Goal: Information Seeking & Learning: Learn about a topic

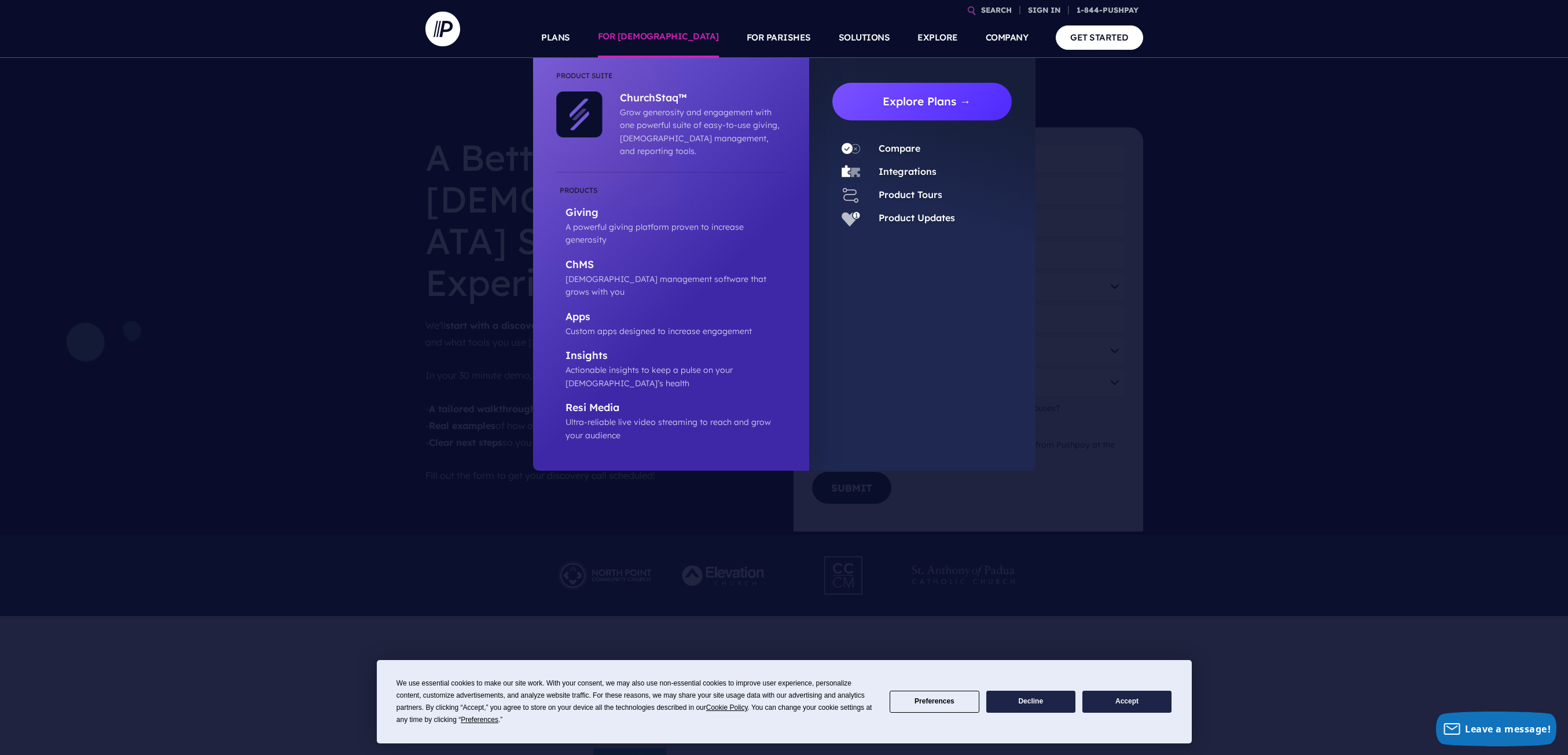
click at [938, 106] on link "Explore Plans →" at bounding box center [927, 102] width 171 height 38
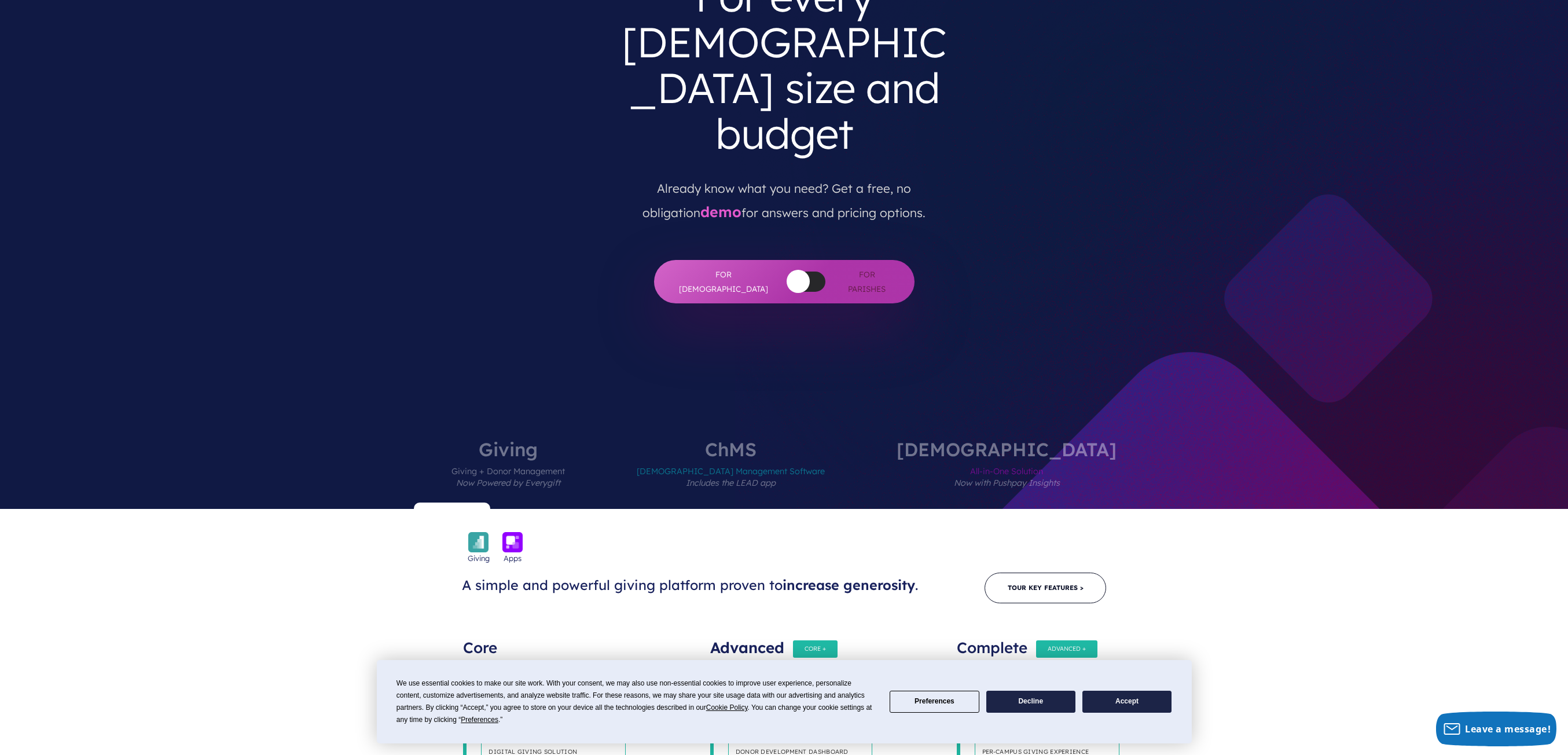
scroll to position [232, 0]
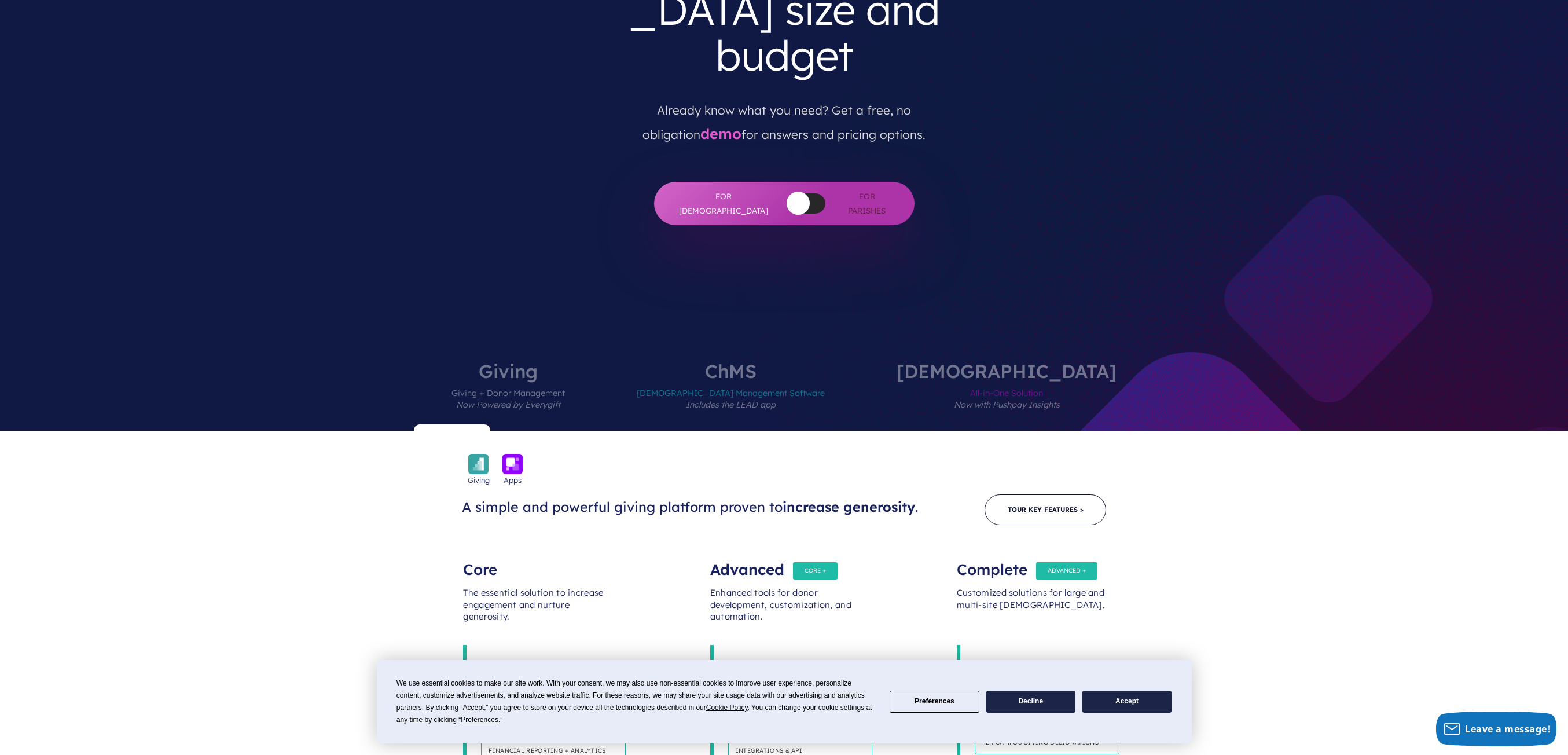
click at [1107, 700] on button "Accept" at bounding box center [1127, 702] width 89 height 22
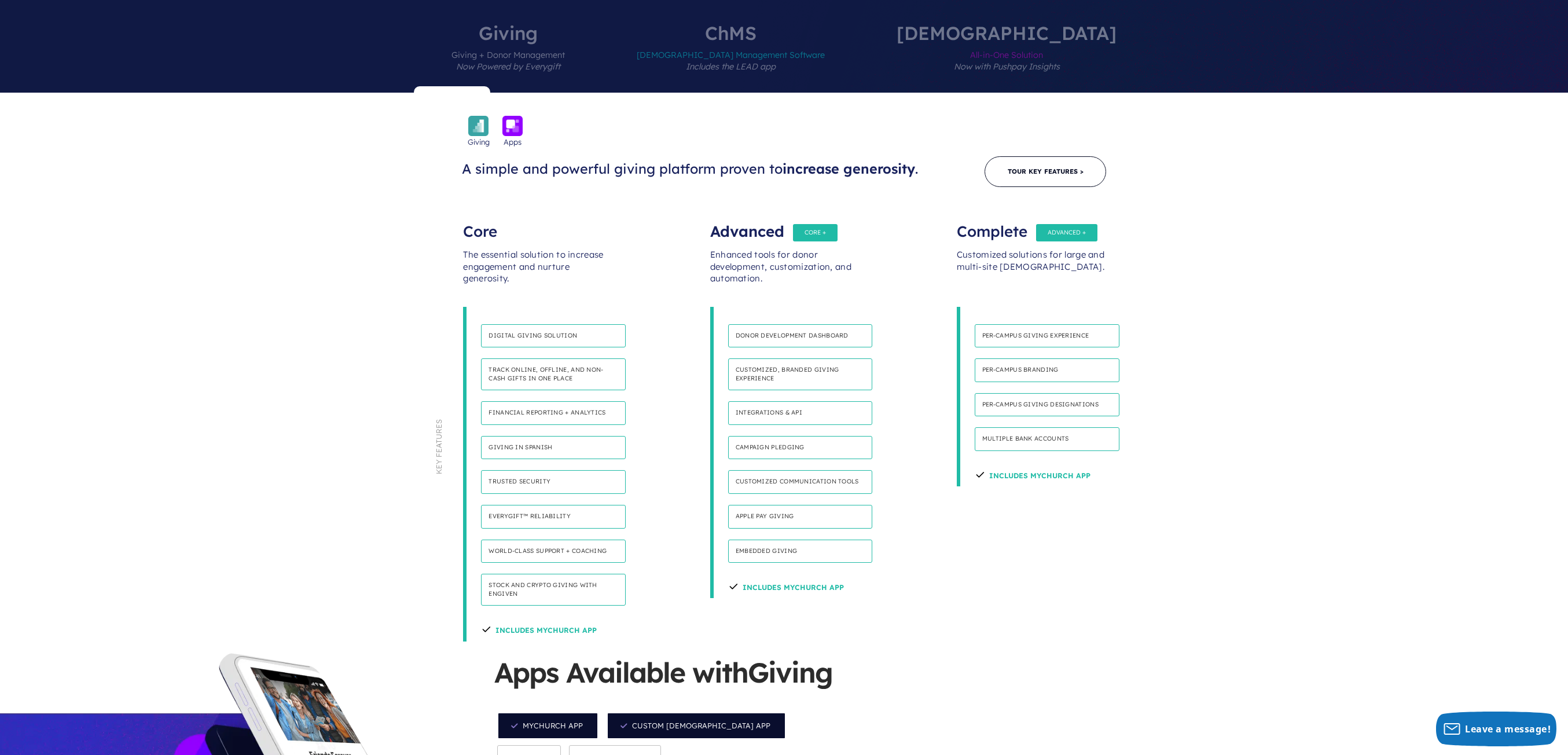
scroll to position [637, 0]
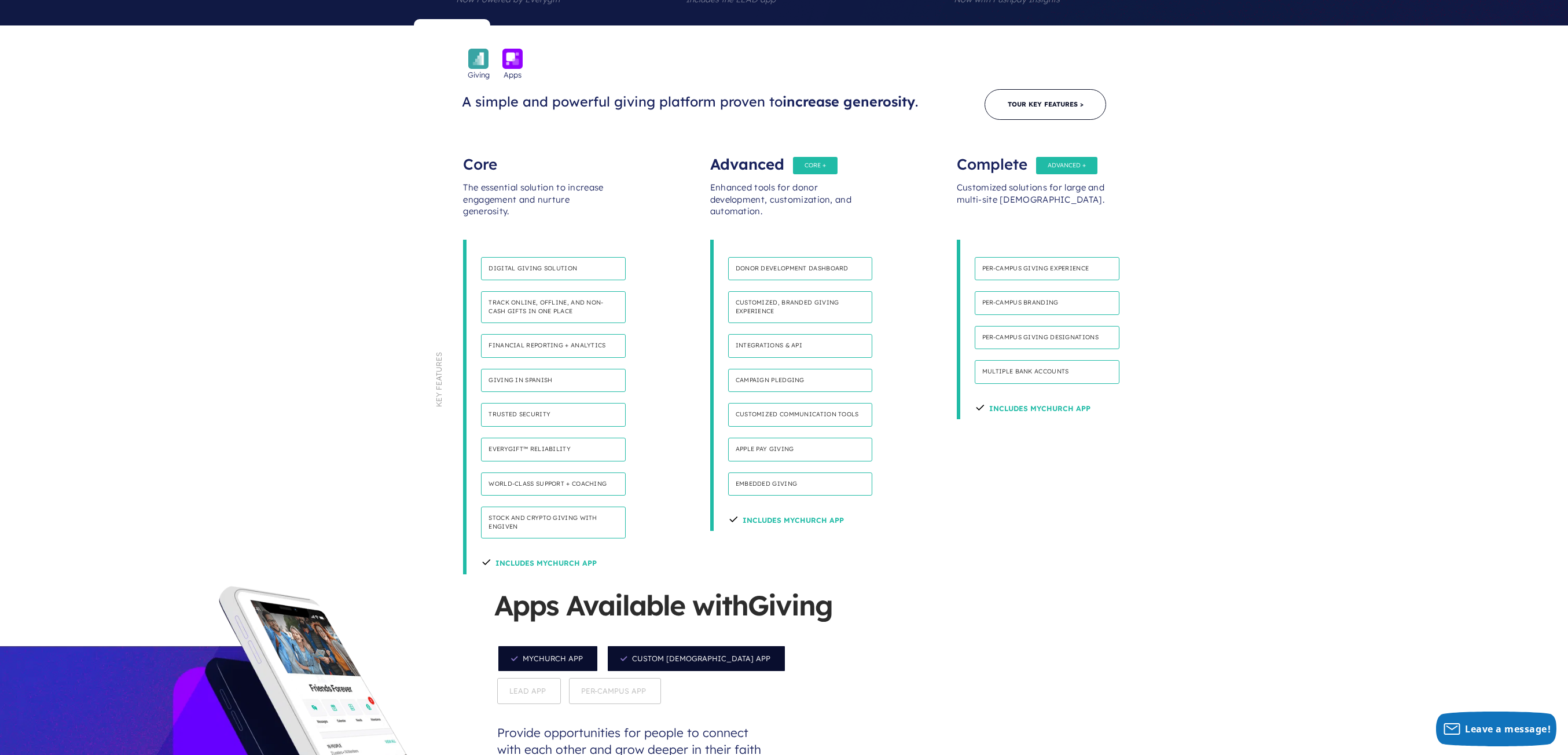
click at [1027, 326] on h4 "Per-campus giving designations" at bounding box center [1047, 338] width 144 height 24
click at [1033, 420] on h4 "Multiple bank accounts" at bounding box center [1047, 432] width 144 height 24
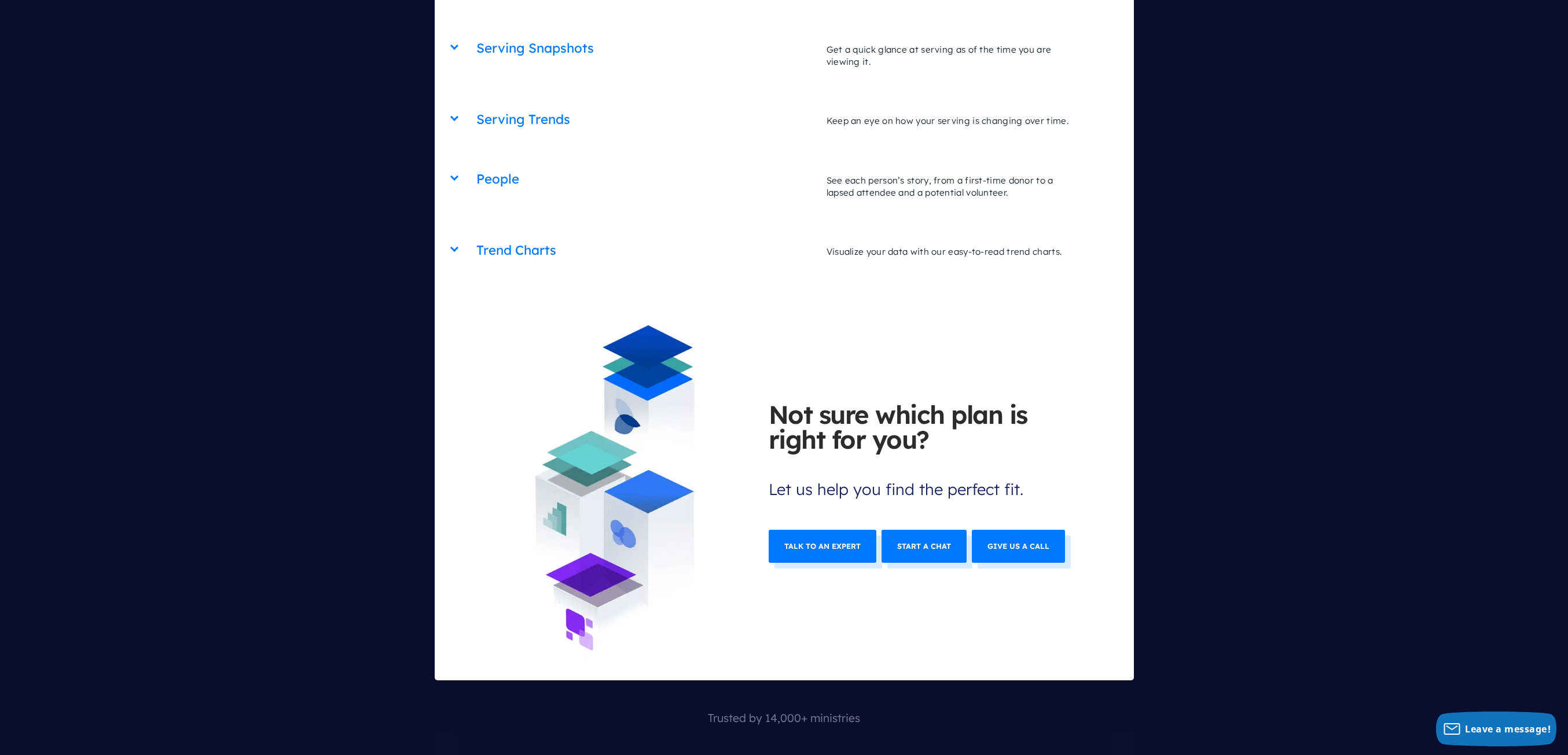
scroll to position [4460, 0]
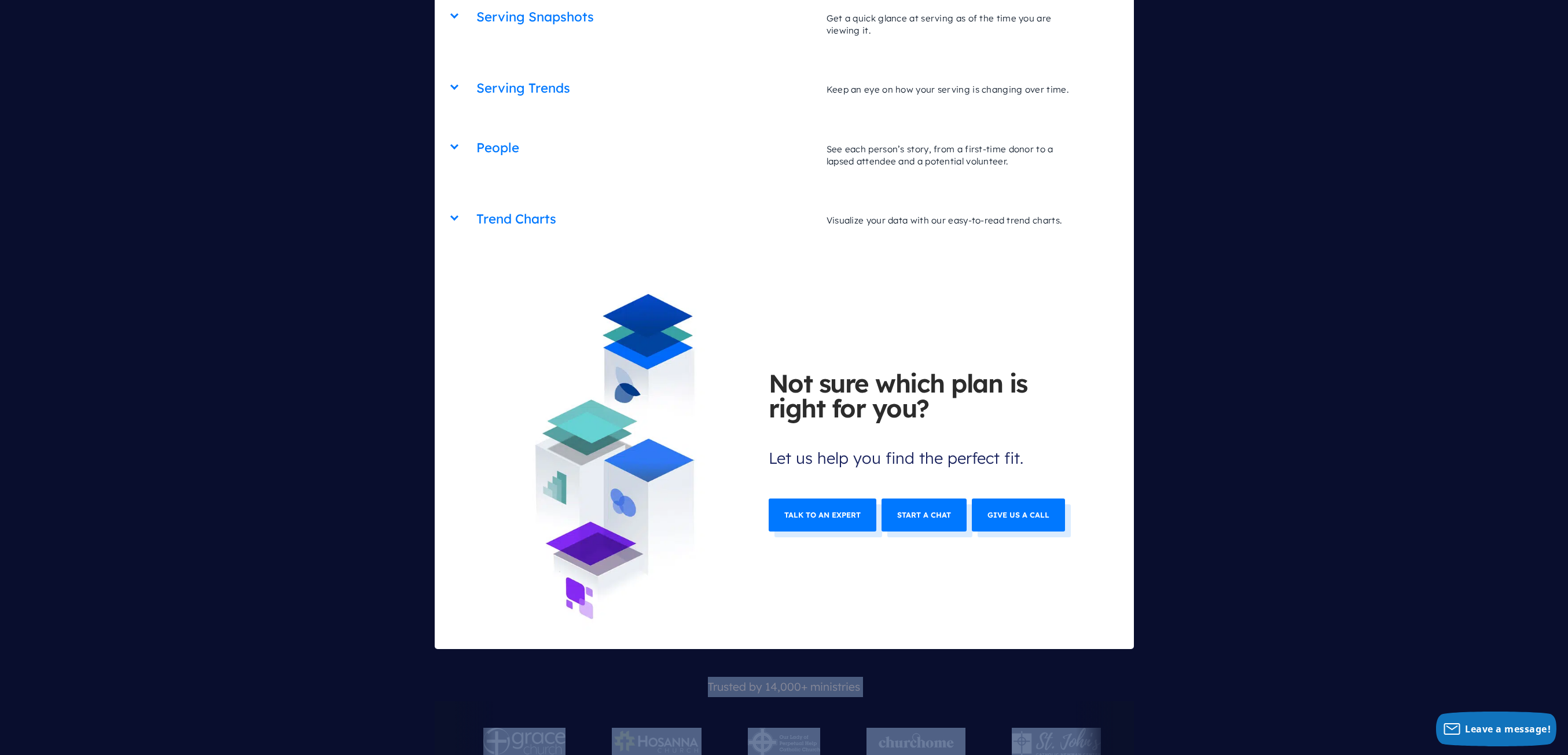
drag, startPoint x: 1080, startPoint y: 609, endPoint x: 456, endPoint y: 551, distance: 626.7
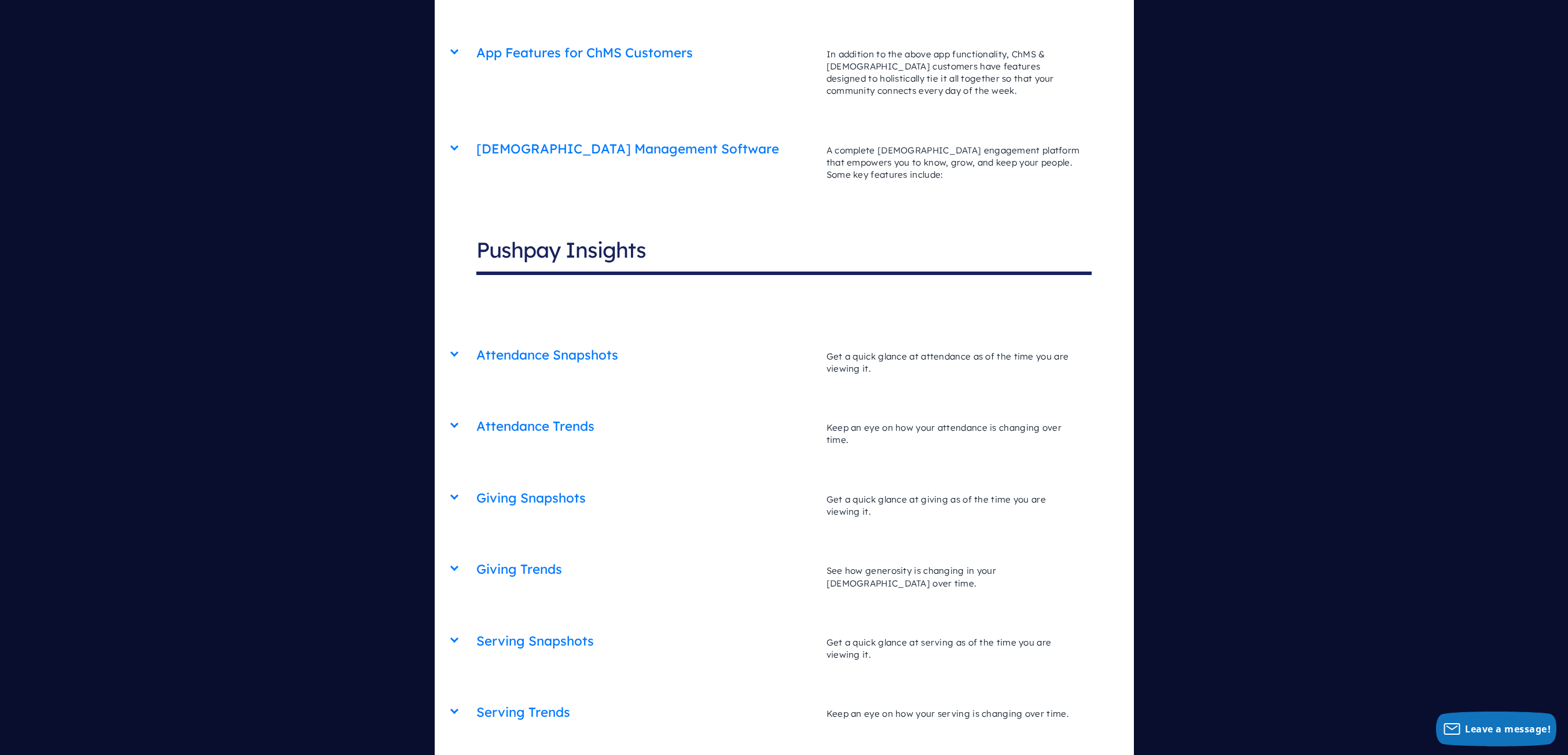
scroll to position [3823, 0]
